Goal: Information Seeking & Learning: Learn about a topic

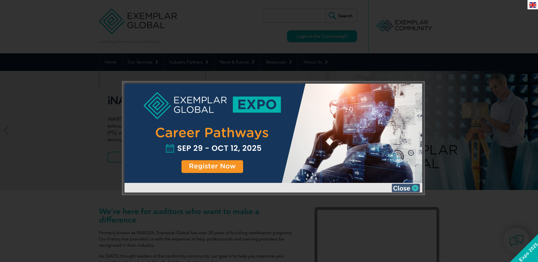
click at [414, 189] on img at bounding box center [405, 188] width 28 height 9
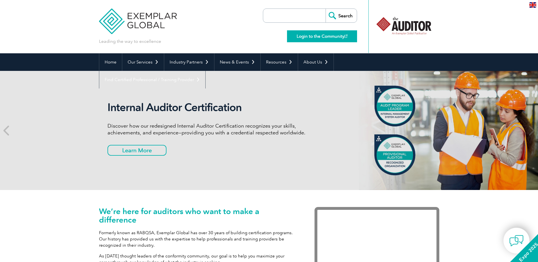
click at [316, 36] on link "Login to the Community" at bounding box center [322, 36] width 70 height 12
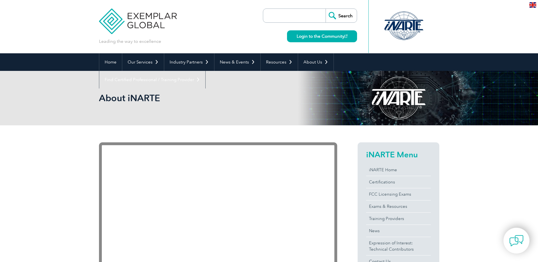
click at [403, 25] on div at bounding box center [403, 25] width 56 height 31
click at [379, 170] on link "iNARTE Home" at bounding box center [398, 170] width 65 height 12
click at [310, 38] on link "Login to the Community" at bounding box center [322, 36] width 70 height 12
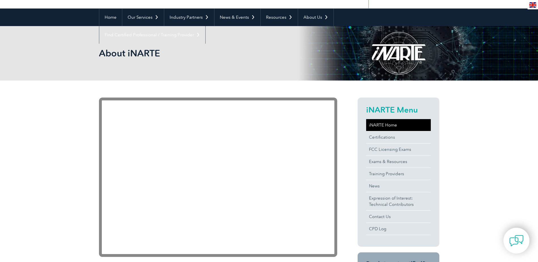
scroll to position [57, 0]
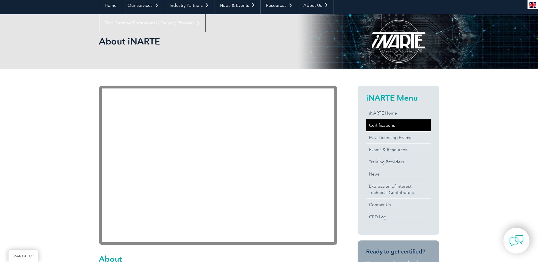
click at [383, 125] on link "Certifications" at bounding box center [398, 125] width 65 height 12
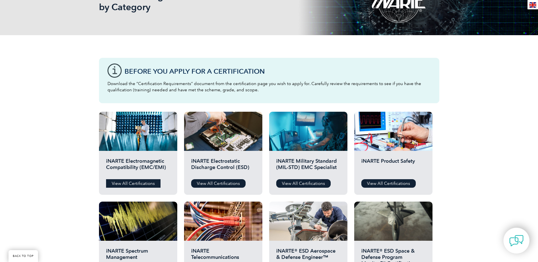
scroll to position [113, 0]
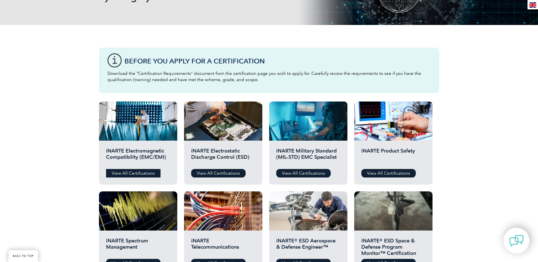
click at [131, 173] on link "View All Certifications" at bounding box center [133, 173] width 54 height 9
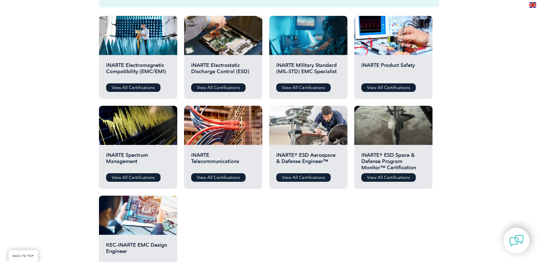
scroll to position [198, 0]
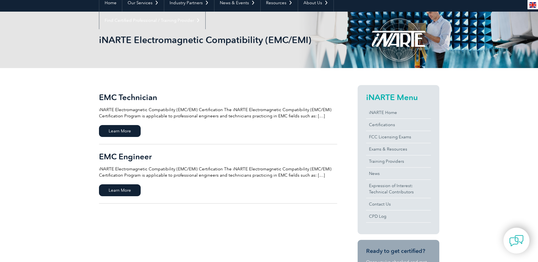
scroll to position [85, 0]
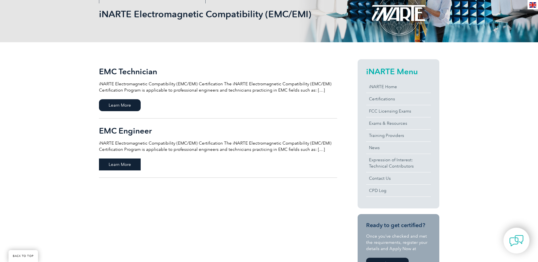
click at [116, 167] on span "Learn More" at bounding box center [120, 164] width 42 height 12
